Goal: Information Seeking & Learning: Learn about a topic

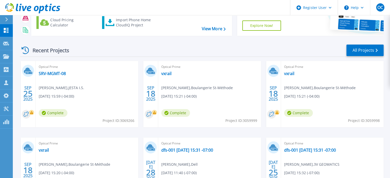
scroll to position [51, 0]
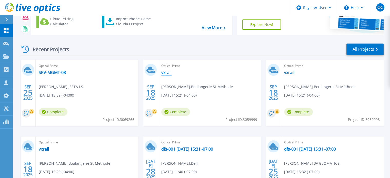
click at [169, 73] on link "vxrail" at bounding box center [166, 72] width 10 height 5
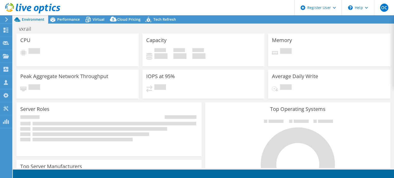
select select "USD"
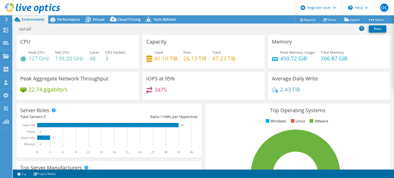
scroll to position [26, 0]
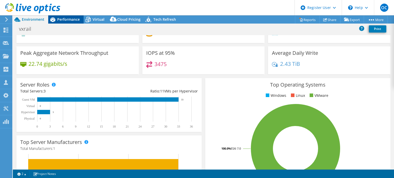
click at [68, 22] on div "Performance" at bounding box center [65, 19] width 35 height 8
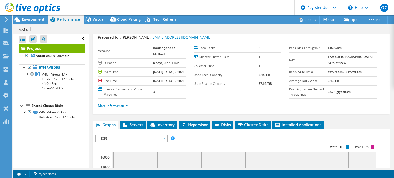
scroll to position [0, 0]
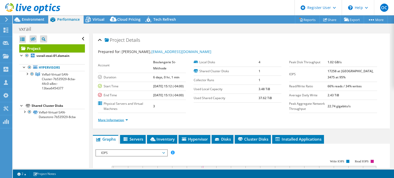
click at [127, 122] on link "More Information" at bounding box center [113, 120] width 30 height 4
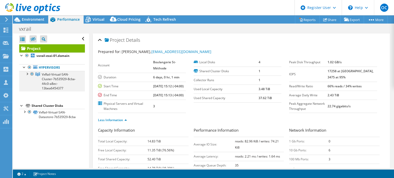
click at [28, 74] on div at bounding box center [26, 73] width 5 height 5
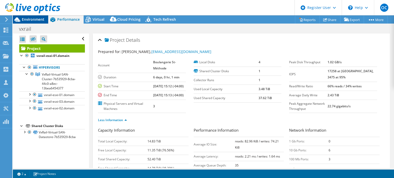
click at [35, 21] on span "Environment" at bounding box center [33, 19] width 23 height 5
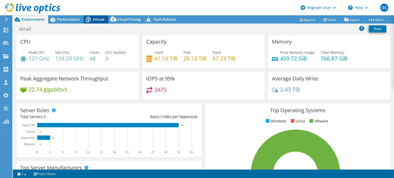
click at [95, 21] on span "Virtual" at bounding box center [99, 19] width 12 height 5
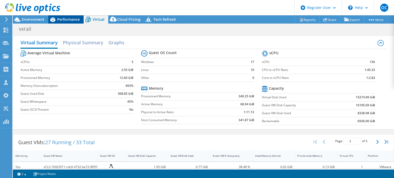
click at [69, 20] on span "Performance" at bounding box center [68, 19] width 23 height 5
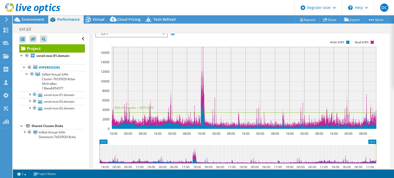
scroll to position [161, 0]
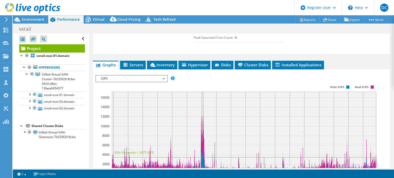
click at [139, 82] on span "IOPS" at bounding box center [131, 79] width 66 height 6
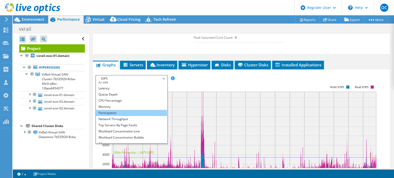
scroll to position [18, 0]
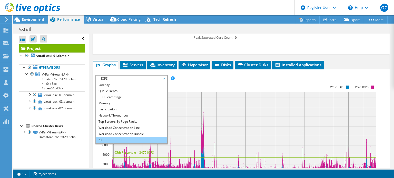
click at [144, 143] on li "All" at bounding box center [131, 140] width 71 height 6
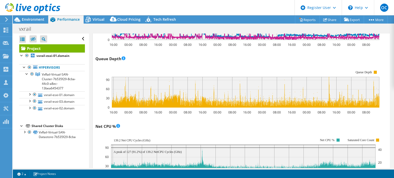
scroll to position [381, 0]
